Goal: Navigation & Orientation: Find specific page/section

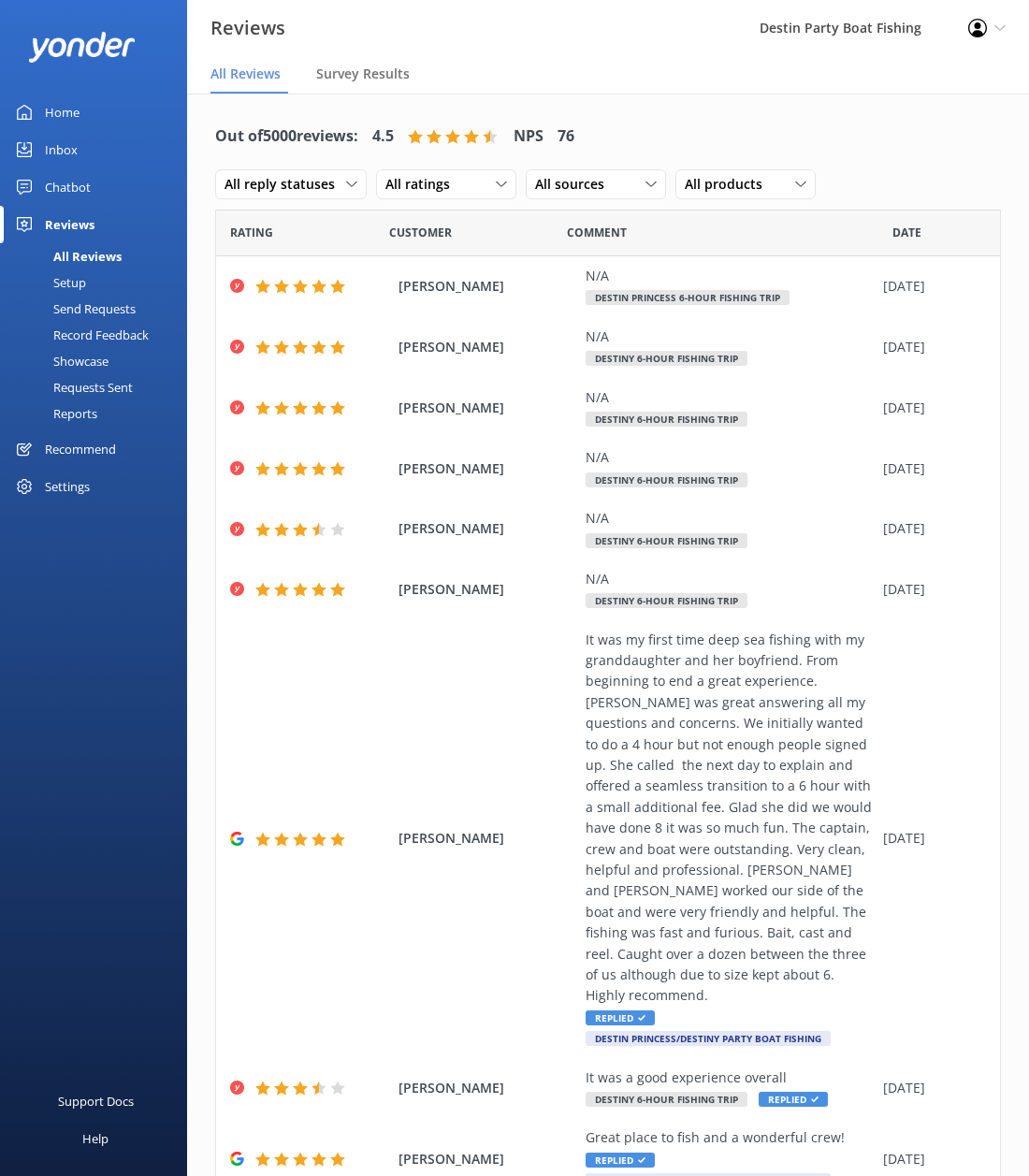
click at [28, 196] on link "Chatbot" at bounding box center [93, 187] width 187 height 38
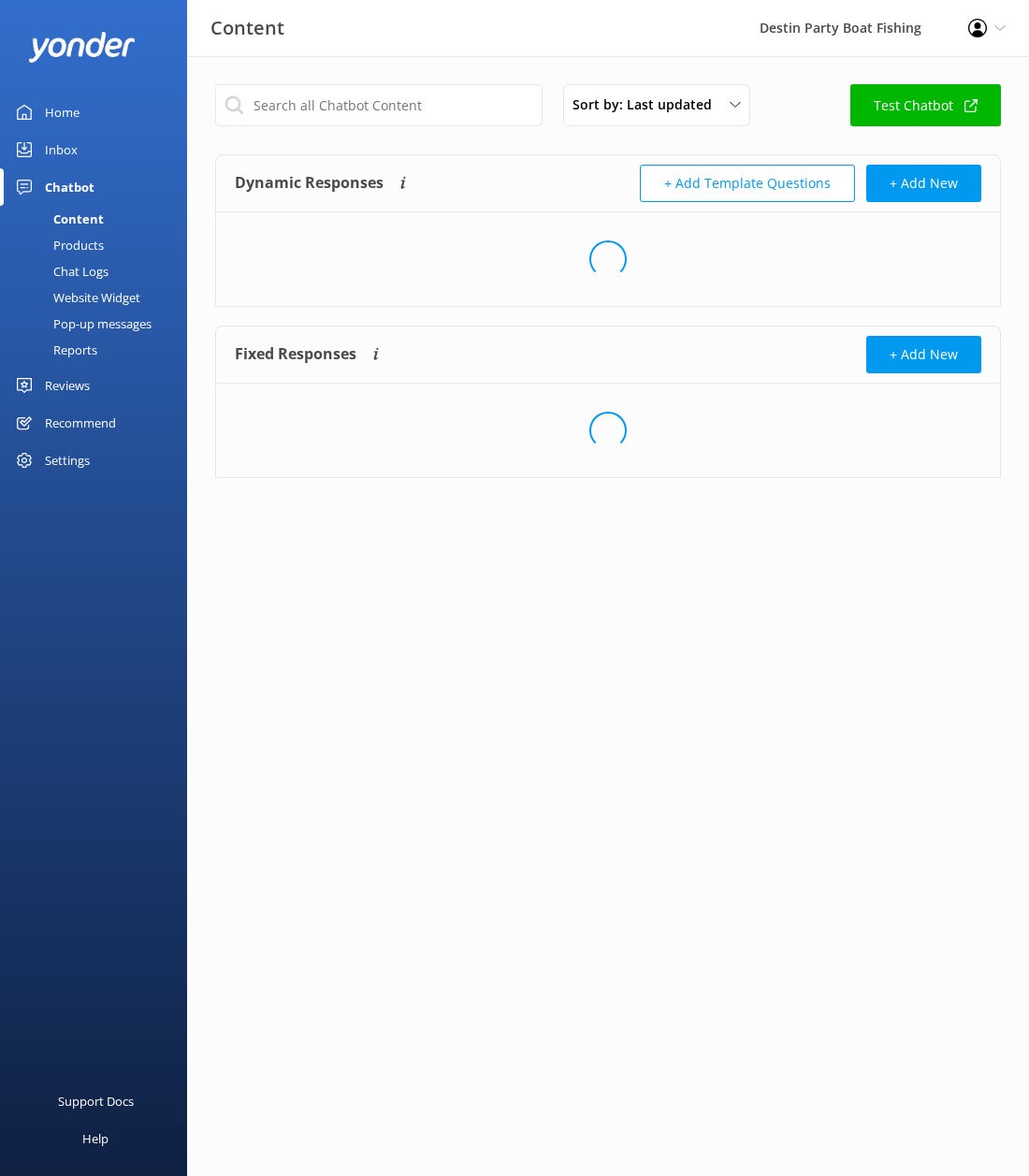
click at [55, 152] on div "Inbox" at bounding box center [60, 150] width 33 height 38
